Goal: Task Accomplishment & Management: Manage account settings

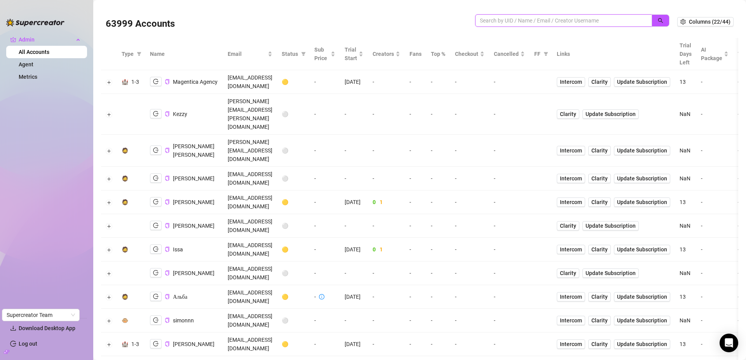
click at [551, 20] on input "search" at bounding box center [560, 20] width 161 height 9
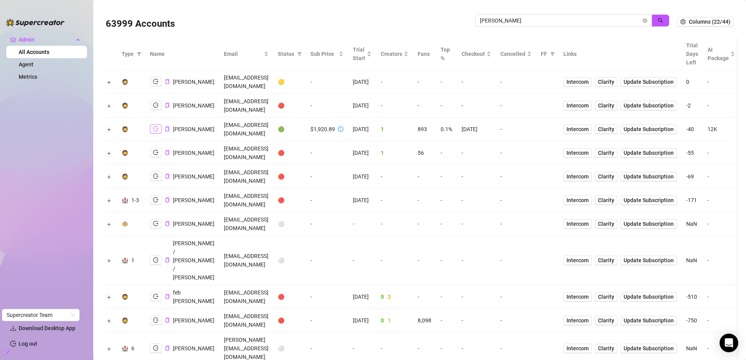
click at [154, 127] on icon "logout" at bounding box center [155, 129] width 5 height 5
click at [561, 18] on input "ryan b" at bounding box center [560, 20] width 161 height 9
type input "jackson"
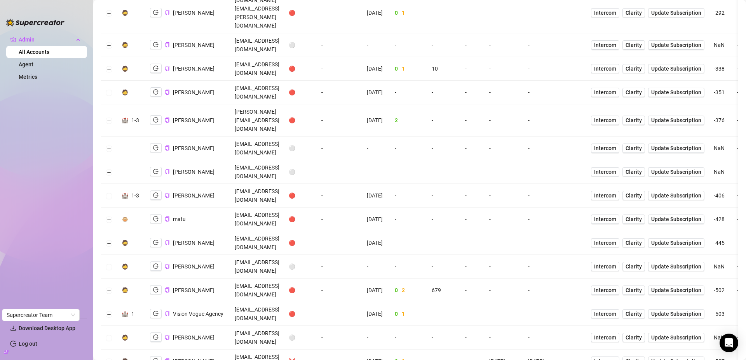
scroll to position [730, 0]
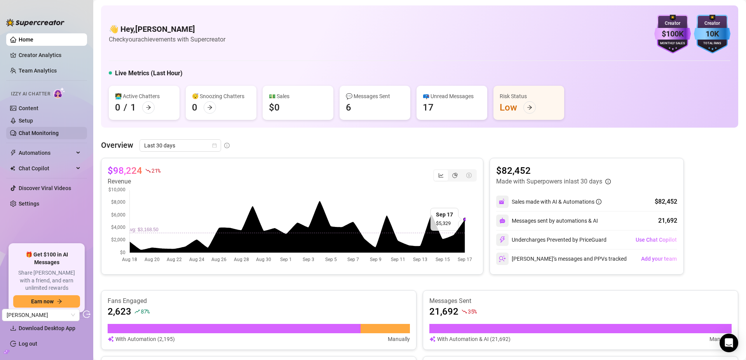
click at [43, 133] on link "Chat Monitoring" at bounding box center [39, 133] width 40 height 6
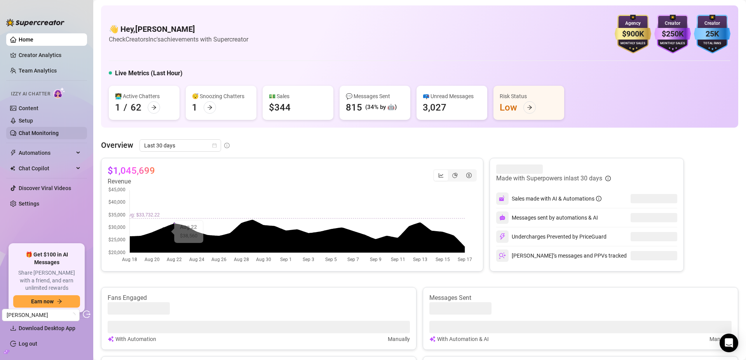
click at [28, 130] on link "Chat Monitoring" at bounding box center [39, 133] width 40 height 6
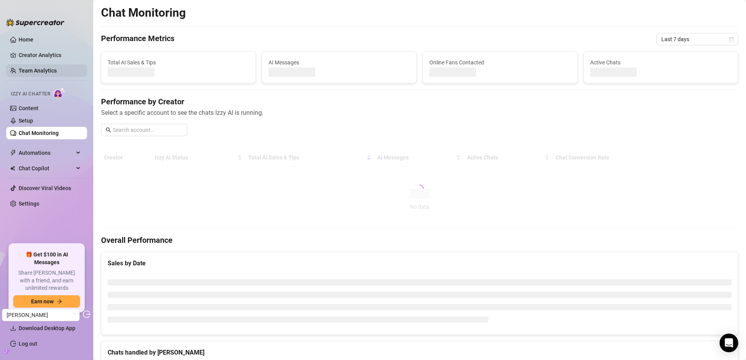
click at [31, 73] on link "Team Analytics" at bounding box center [38, 71] width 38 height 6
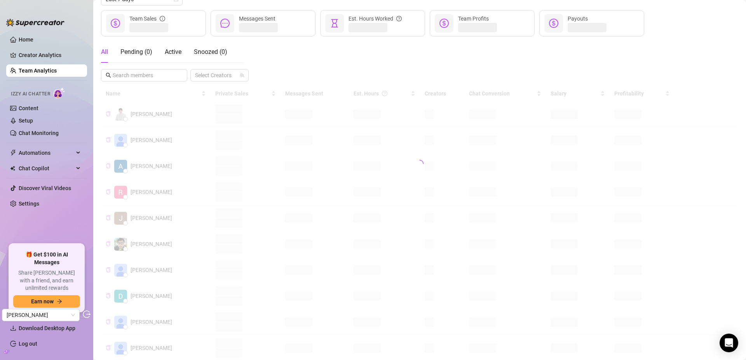
scroll to position [89, 0]
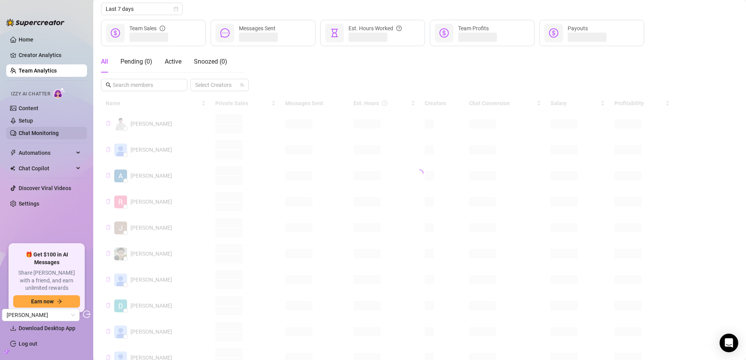
click at [34, 133] on link "Chat Monitoring" at bounding box center [39, 133] width 40 height 6
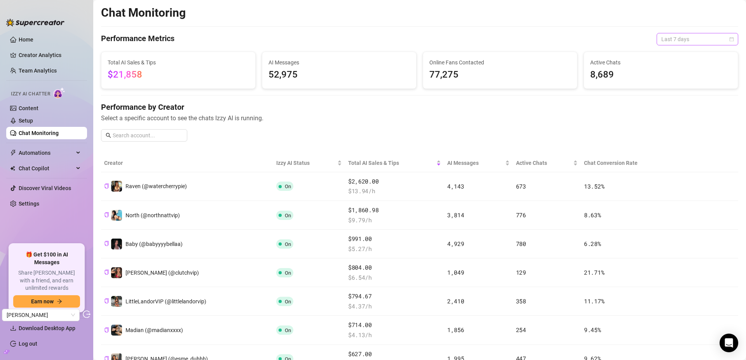
click at [695, 38] on span "Last 7 days" at bounding box center [697, 39] width 72 height 12
click at [687, 78] on div "Last 30 days" at bounding box center [691, 79] width 69 height 9
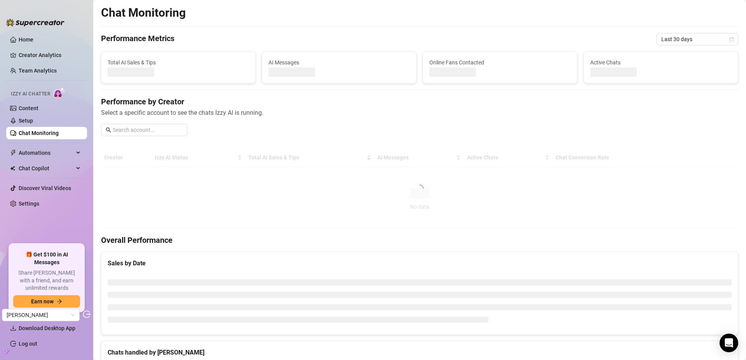
click at [6, 351] on icon "build" at bounding box center [5, 352] width 3 height 3
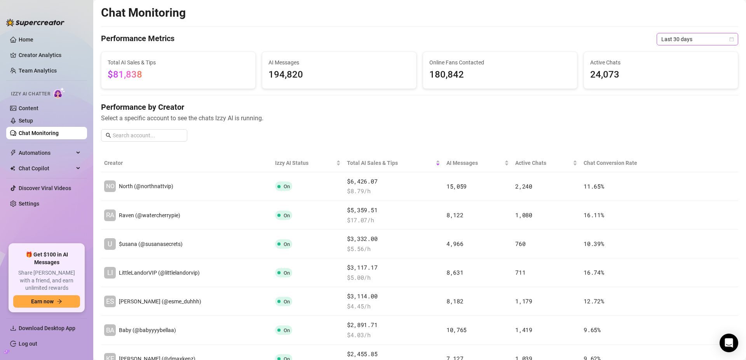
click at [687, 40] on span "Last 30 days" at bounding box center [697, 39] width 72 height 12
click at [680, 65] on div "Last 7 days" at bounding box center [691, 67] width 69 height 9
